Goal: Find specific page/section: Find specific page/section

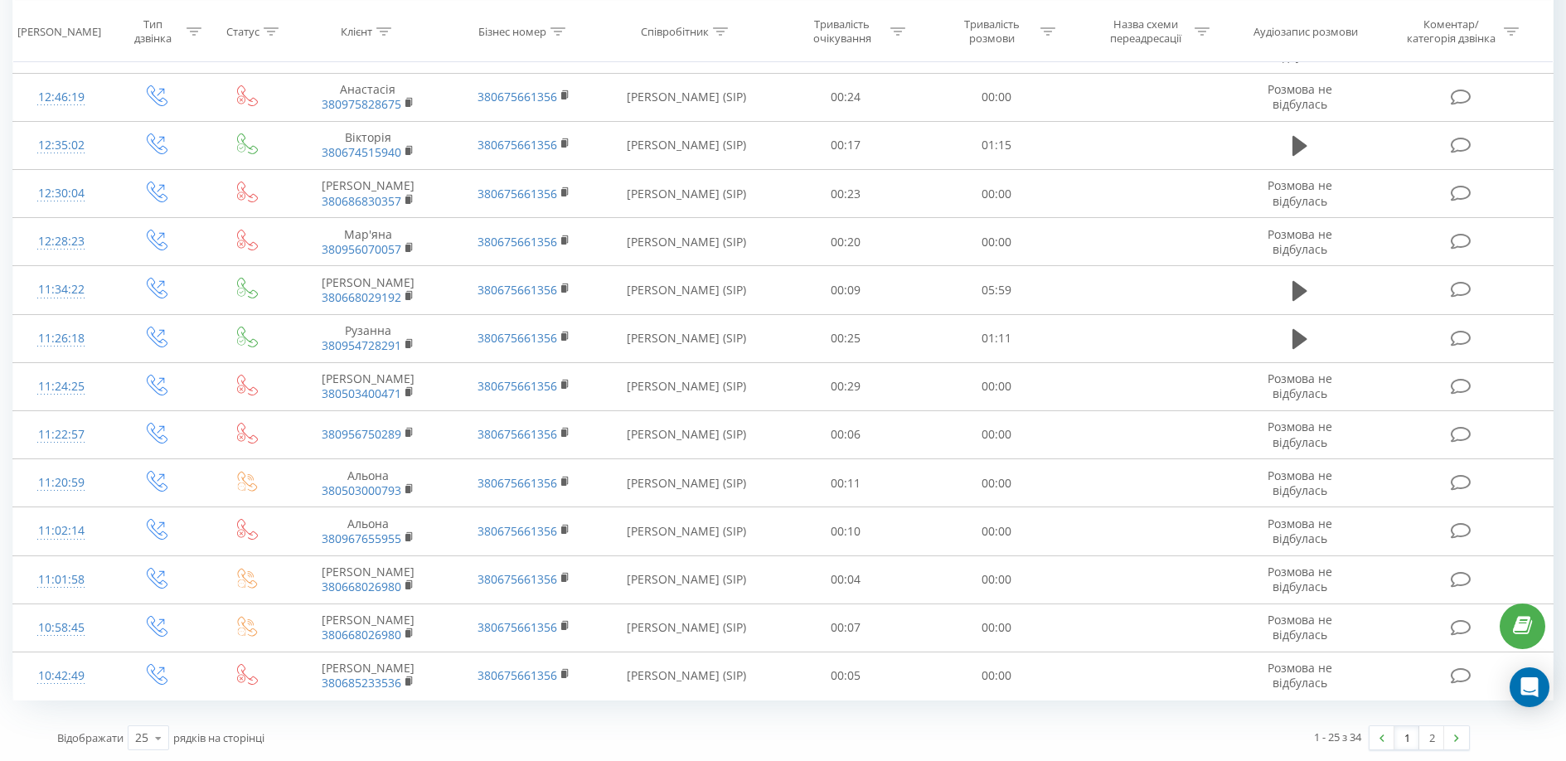
scroll to position [755, 0]
click at [1430, 741] on link "2" at bounding box center [1431, 735] width 25 height 23
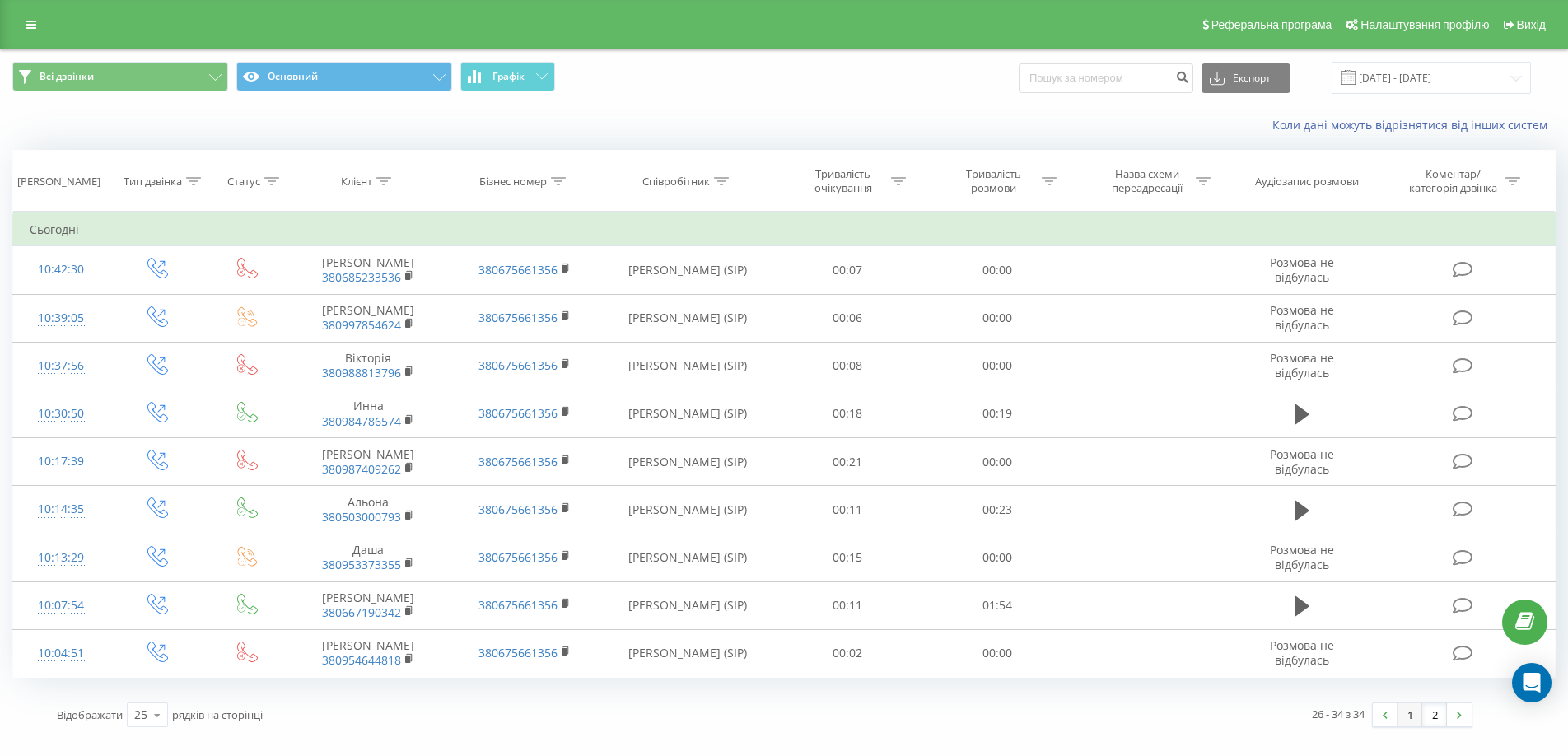
click at [1405, 714] on link "1" at bounding box center [1409, 714] width 25 height 23
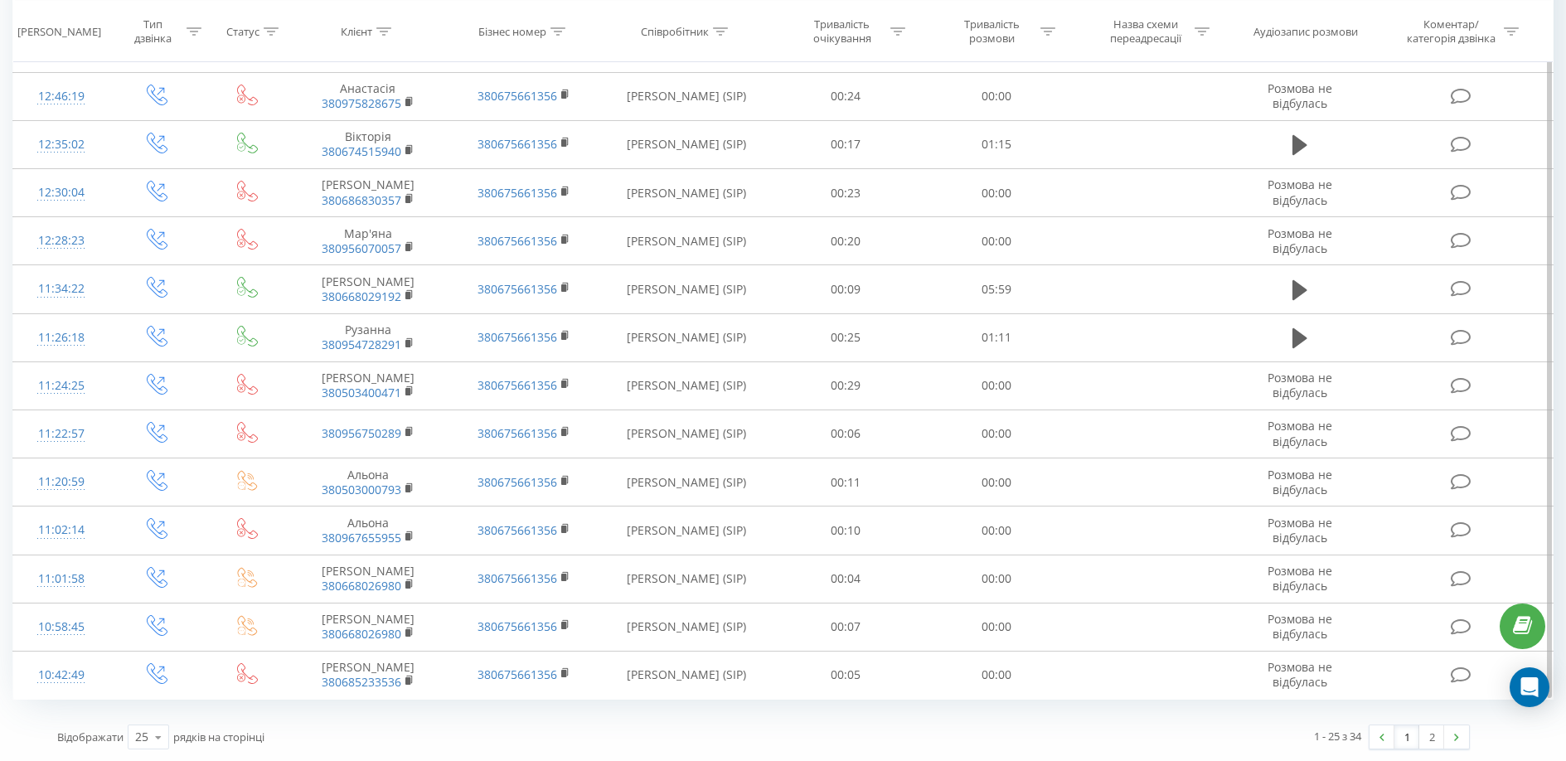
scroll to position [755, 0]
click at [1431, 740] on link "2" at bounding box center [1431, 735] width 25 height 23
